Goal: Task Accomplishment & Management: Use online tool/utility

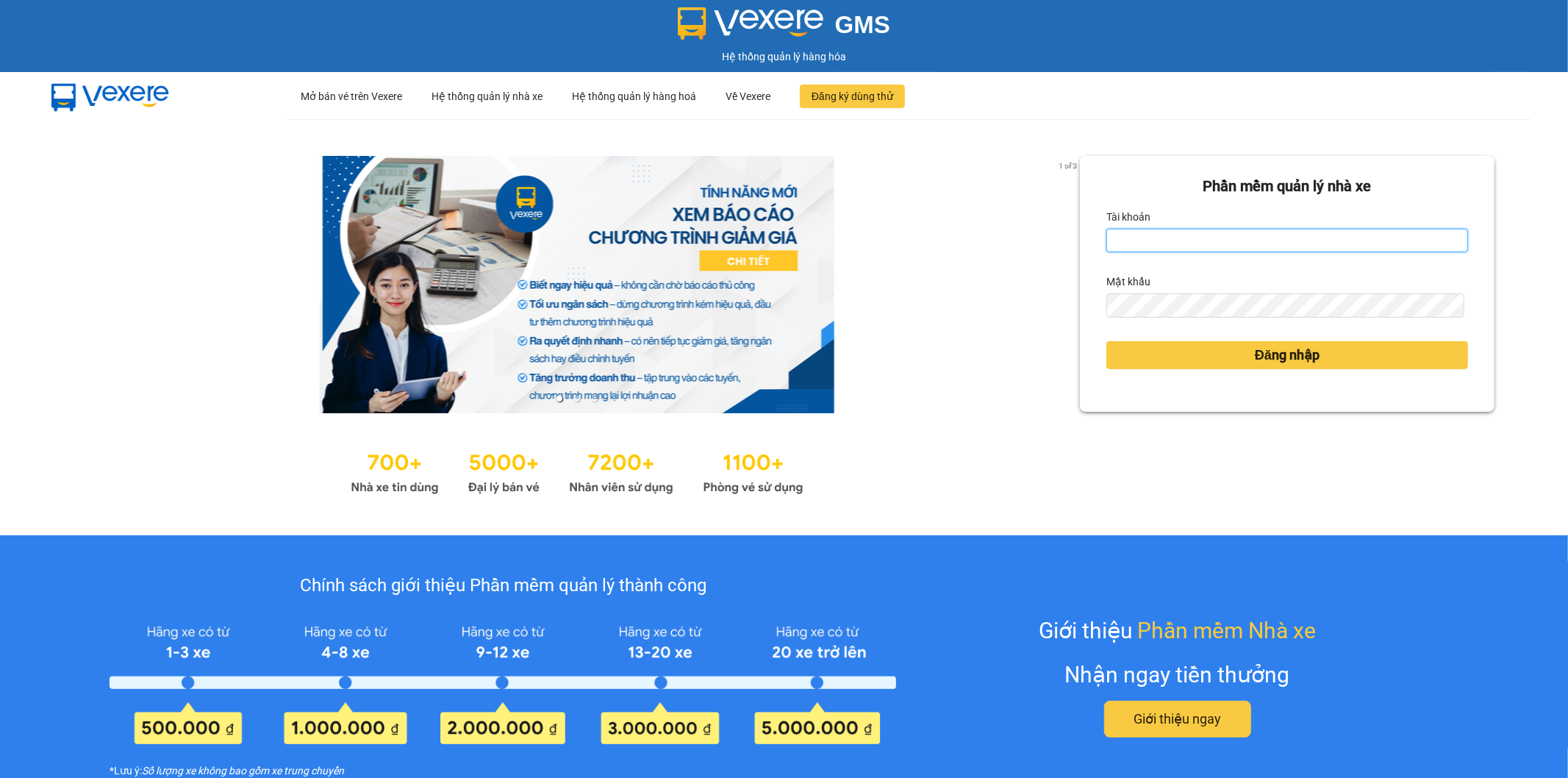
click at [1186, 245] on input "Tài khoản" at bounding box center [1287, 241] width 362 height 24
type input "thuycg.ct"
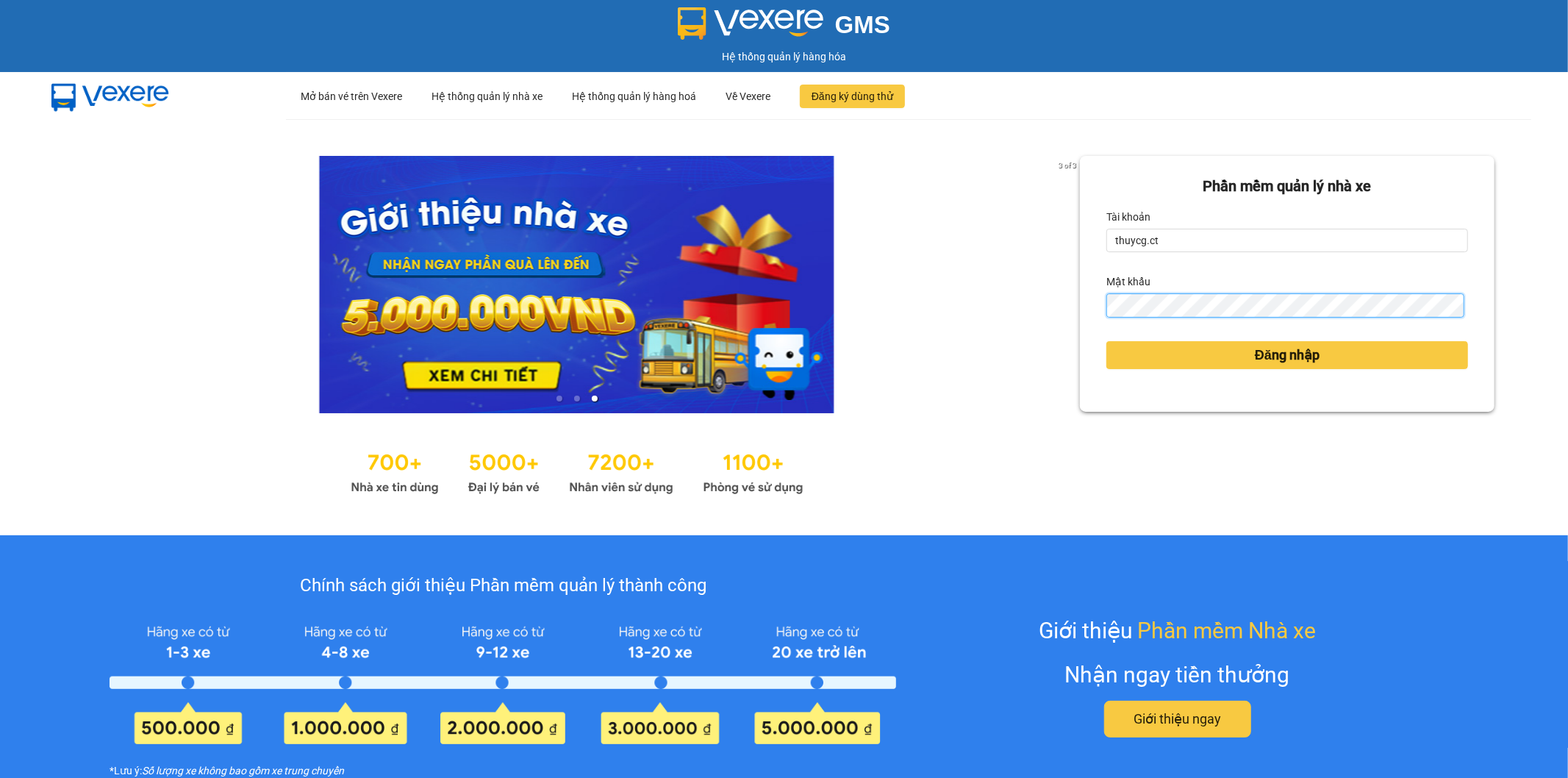
click at [1106, 341] on button "Đăng nhập" at bounding box center [1287, 355] width 362 height 28
click at [1255, 347] on span "Đăng nhập" at bounding box center [1287, 355] width 65 height 21
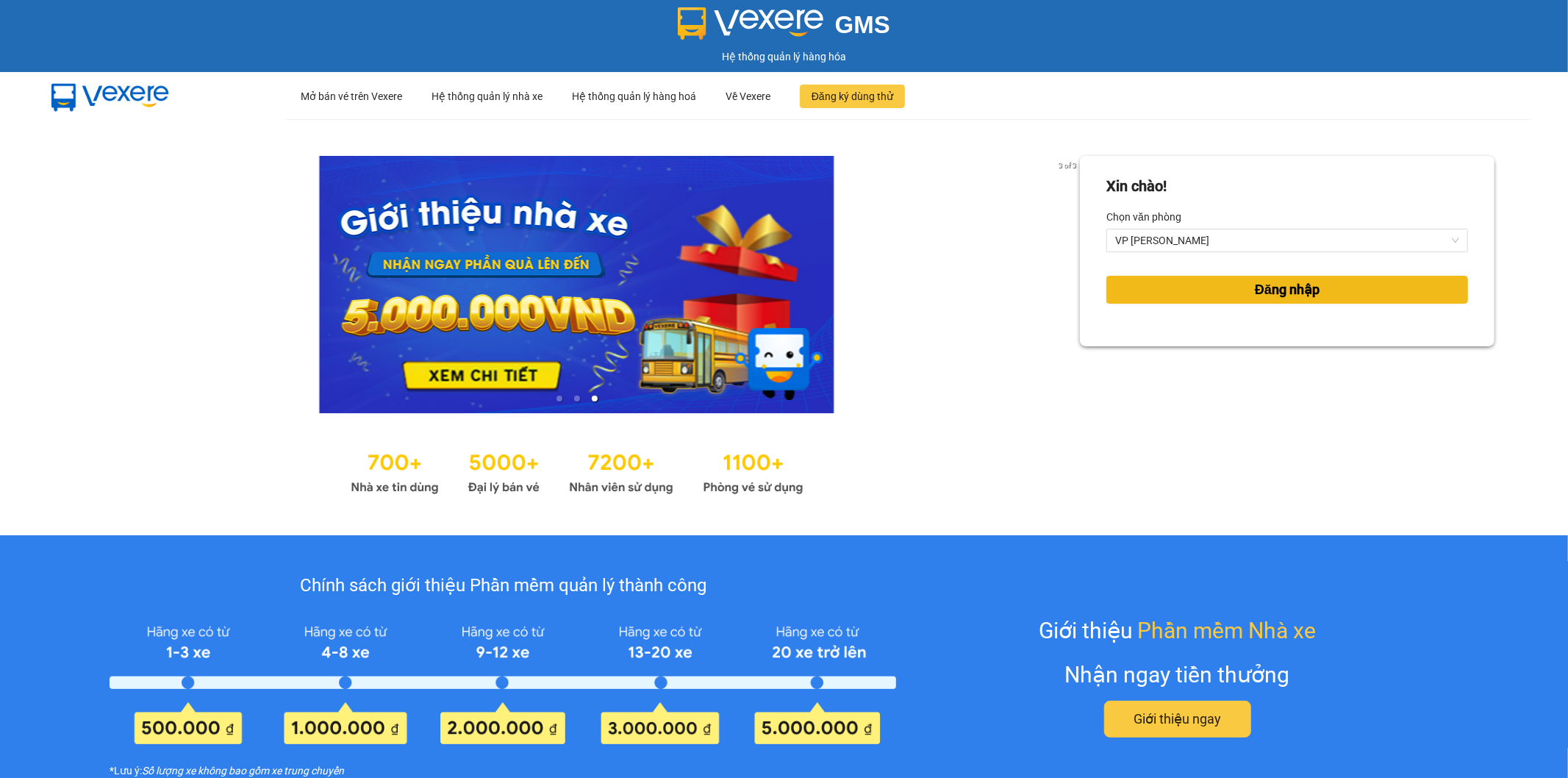
click at [1332, 289] on button "Đăng nhập" at bounding box center [1287, 290] width 362 height 28
